Goal: Unclear

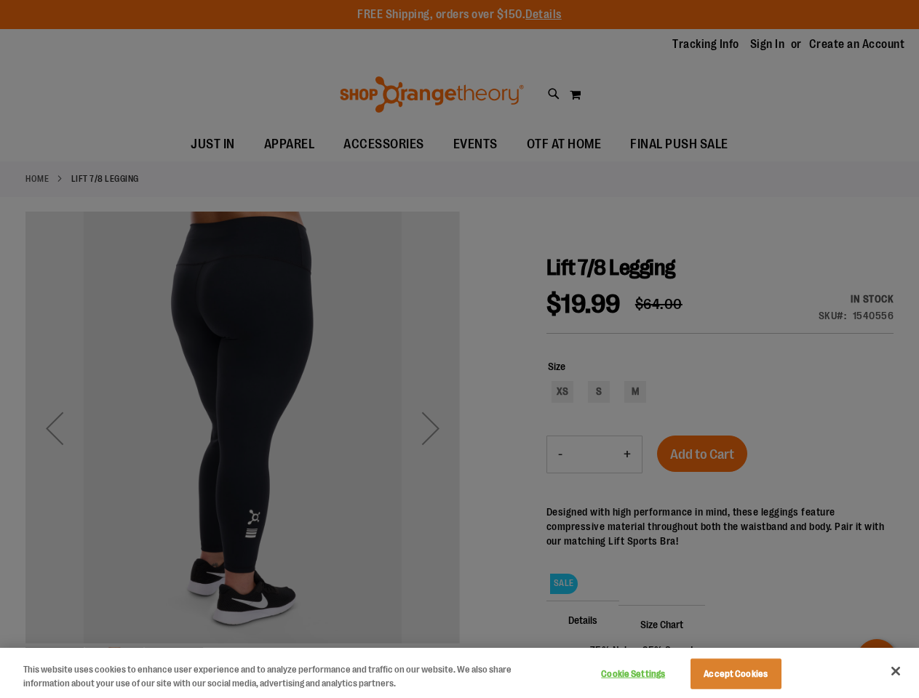
click at [459, 349] on div at bounding box center [459, 349] width 919 height 698
click at [651, 674] on button "Cookie Settings" at bounding box center [633, 674] width 91 height 29
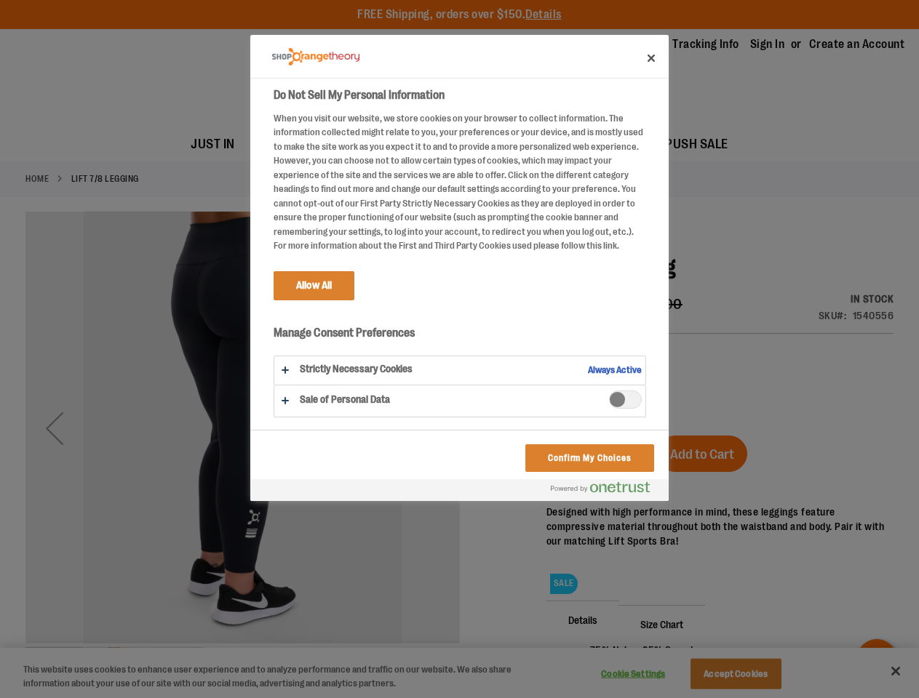
click at [754, 674] on div at bounding box center [459, 349] width 919 height 698
click at [896, 672] on div at bounding box center [459, 349] width 919 height 698
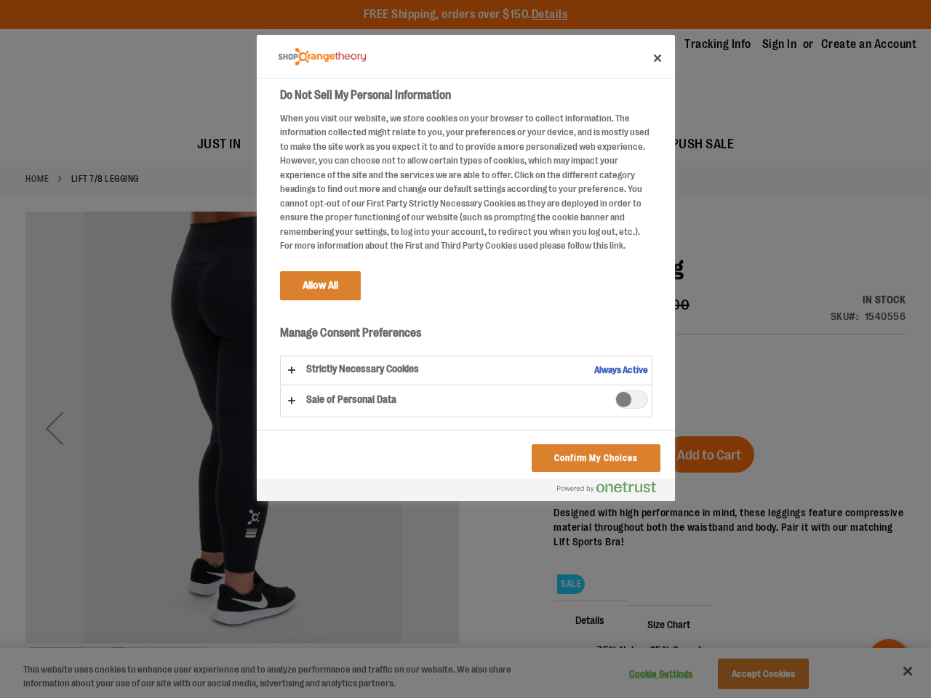
click at [761, 698] on html "Skip to Content The store will not work correctly when cookies are disabled. FR…" at bounding box center [465, 349] width 931 height 698
